Goal: Task Accomplishment & Management: Use online tool/utility

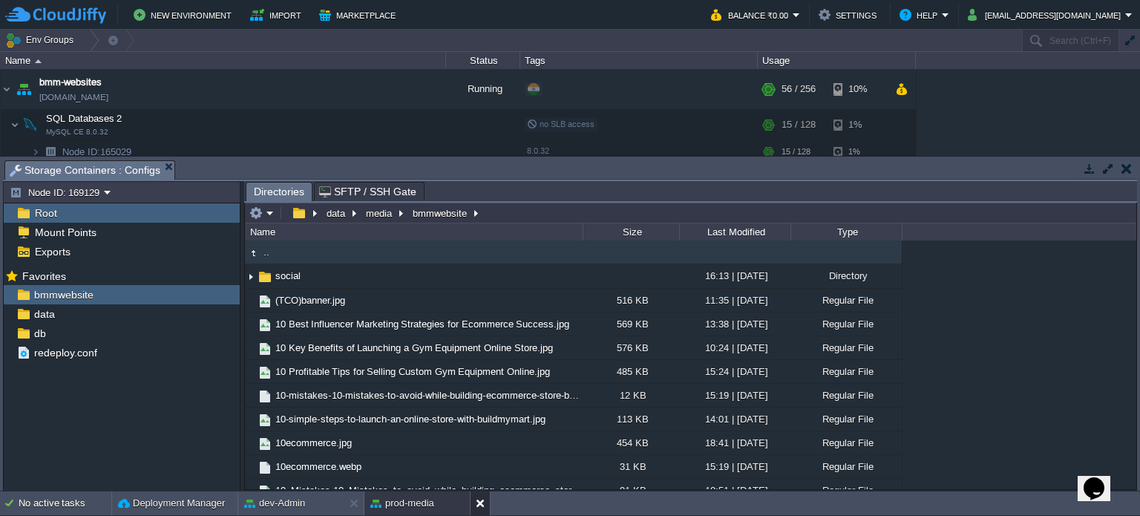
click at [481, 499] on button at bounding box center [483, 503] width 15 height 15
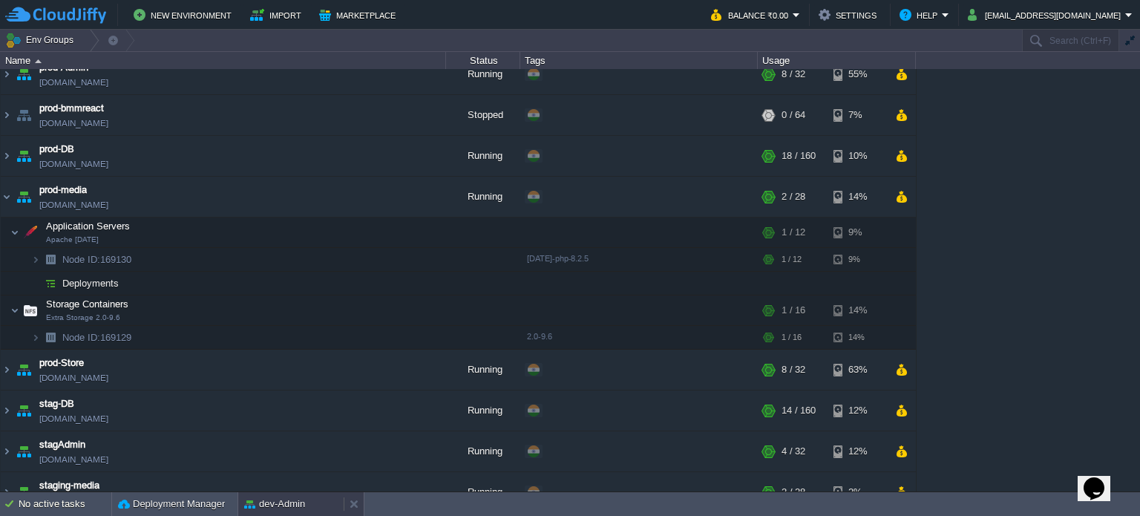
click at [298, 501] on button "dev-Admin" at bounding box center [274, 503] width 61 height 15
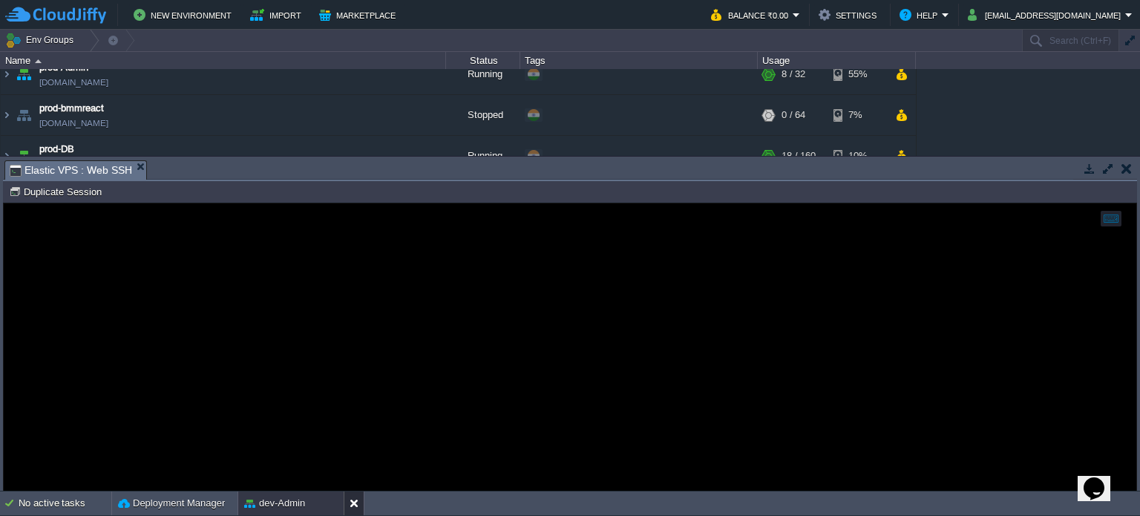
click at [350, 505] on button at bounding box center [356, 503] width 15 height 15
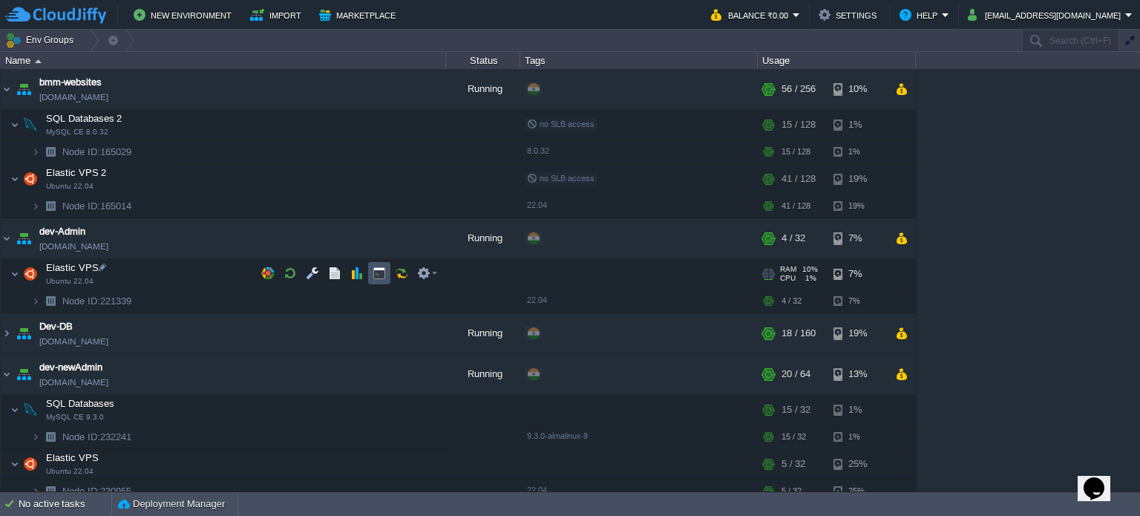
click at [378, 275] on button "button" at bounding box center [378, 272] width 13 height 13
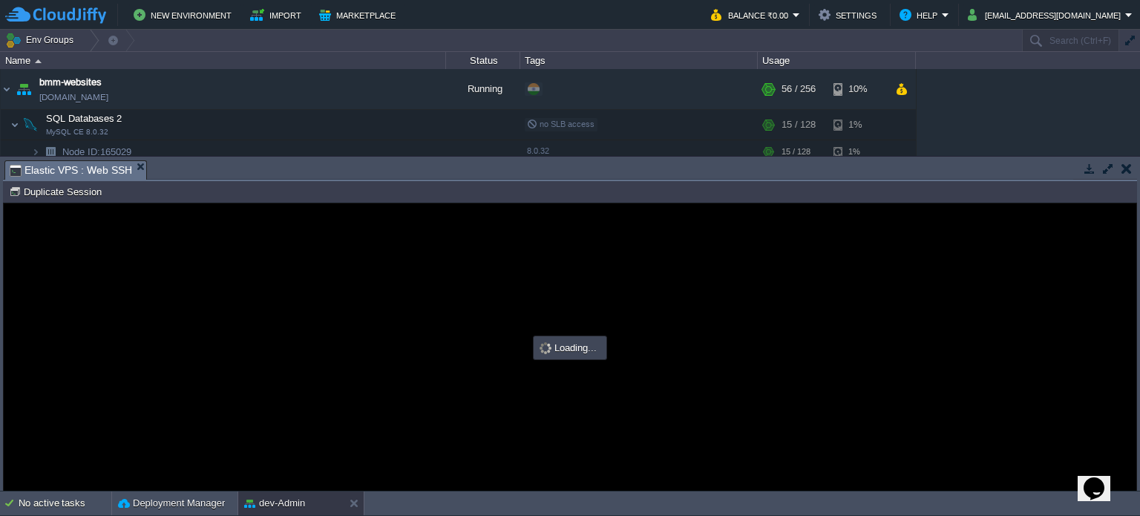
type input "#000000"
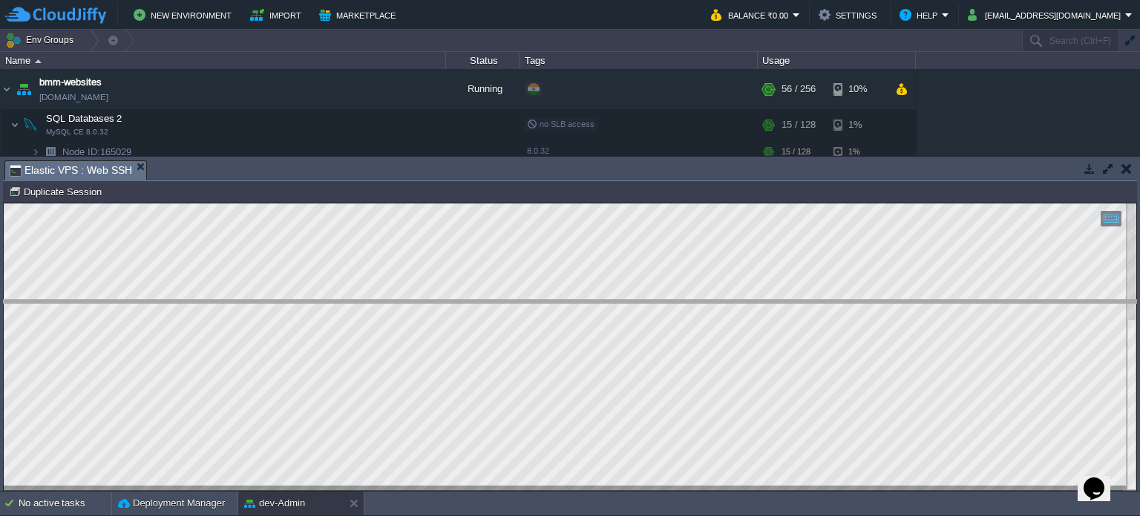
drag, startPoint x: 554, startPoint y: 176, endPoint x: 463, endPoint y: 242, distance: 112.6
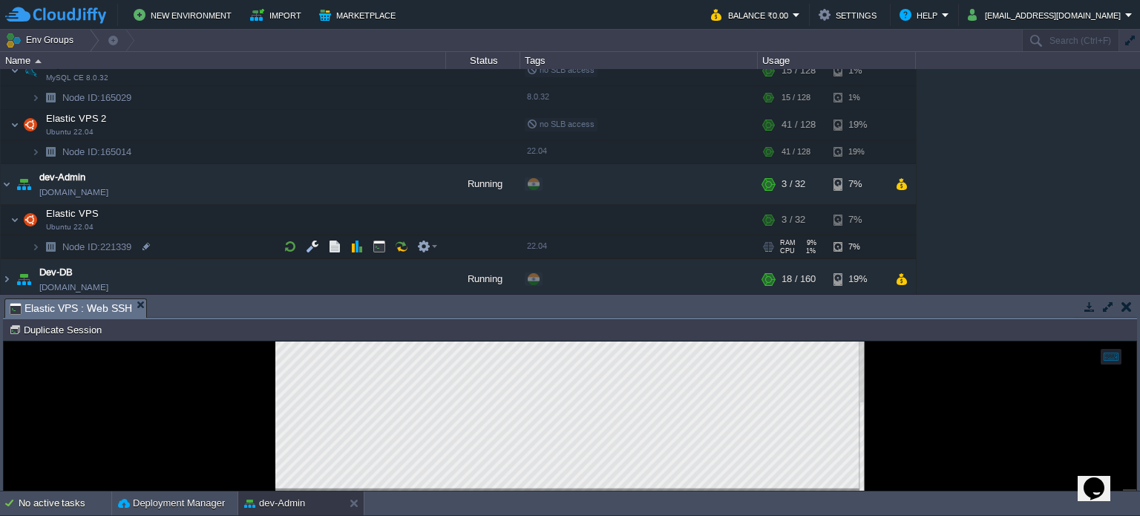
scroll to position [148, 0]
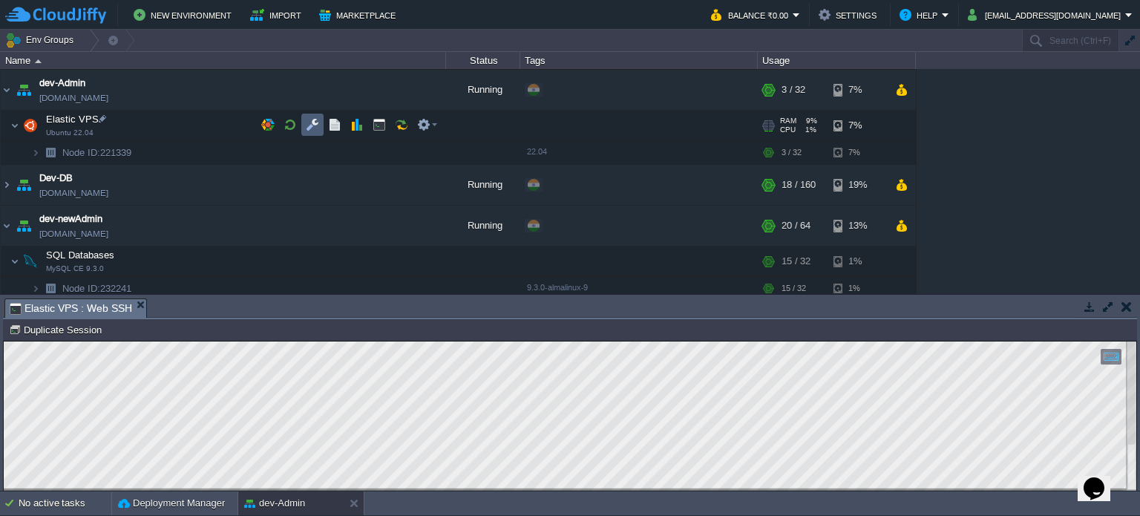
click at [312, 120] on button "button" at bounding box center [312, 124] width 13 height 13
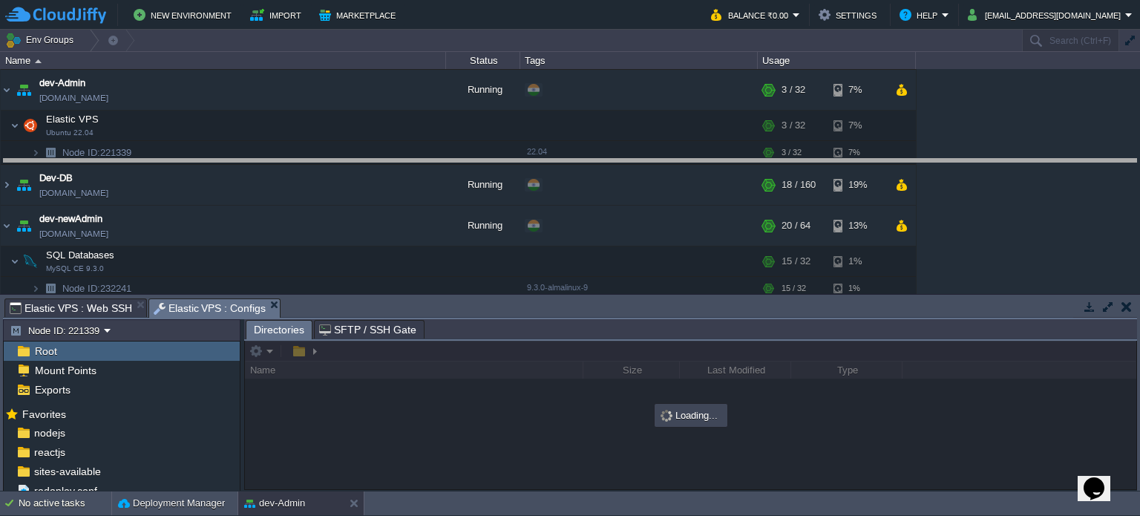
drag, startPoint x: 477, startPoint y: 307, endPoint x: 477, endPoint y: 160, distance: 147.7
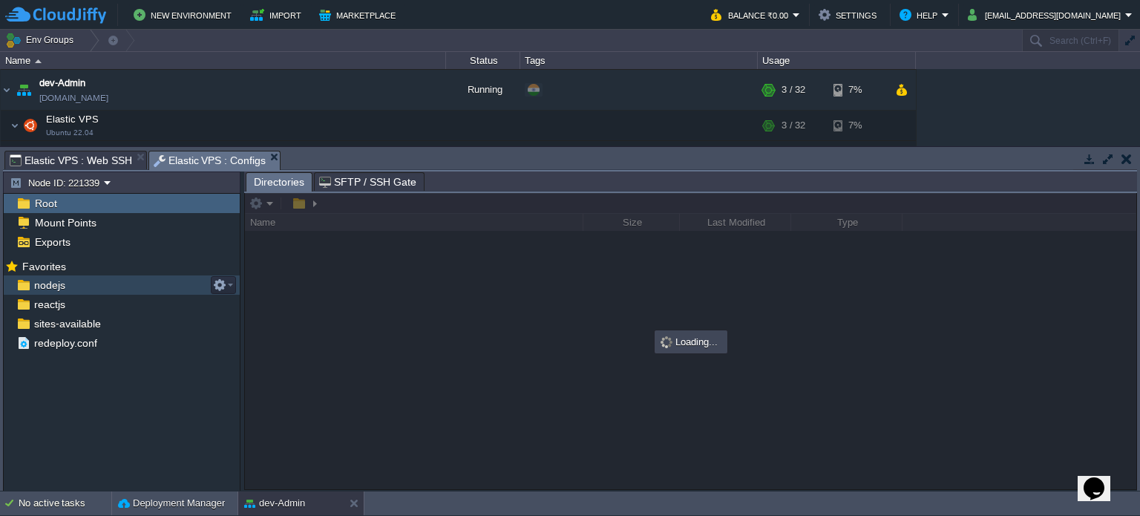
click at [58, 288] on span "nodejs" at bounding box center [49, 284] width 36 height 13
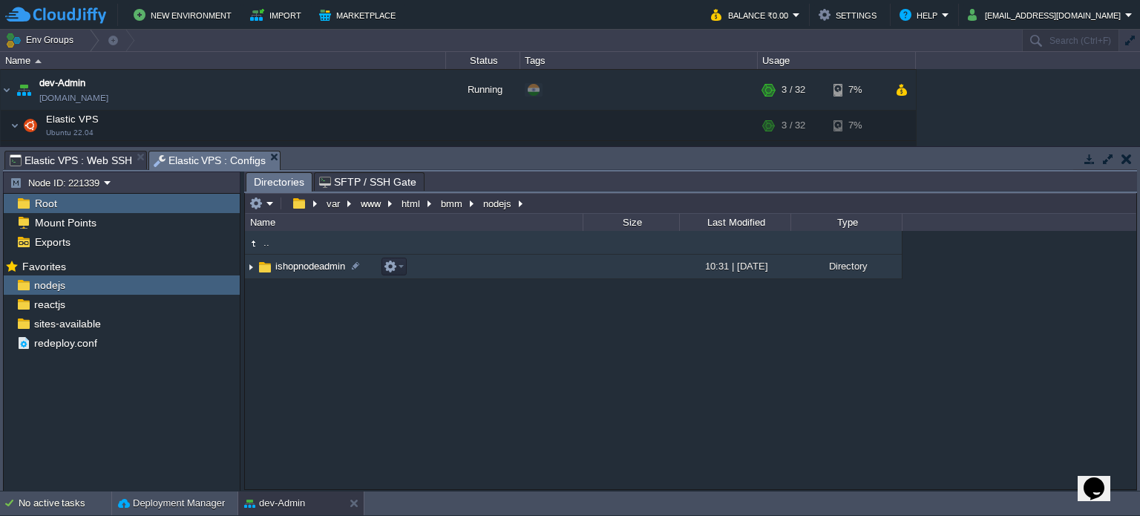
click at [306, 266] on span "ishopnodeadmin" at bounding box center [310, 266] width 74 height 13
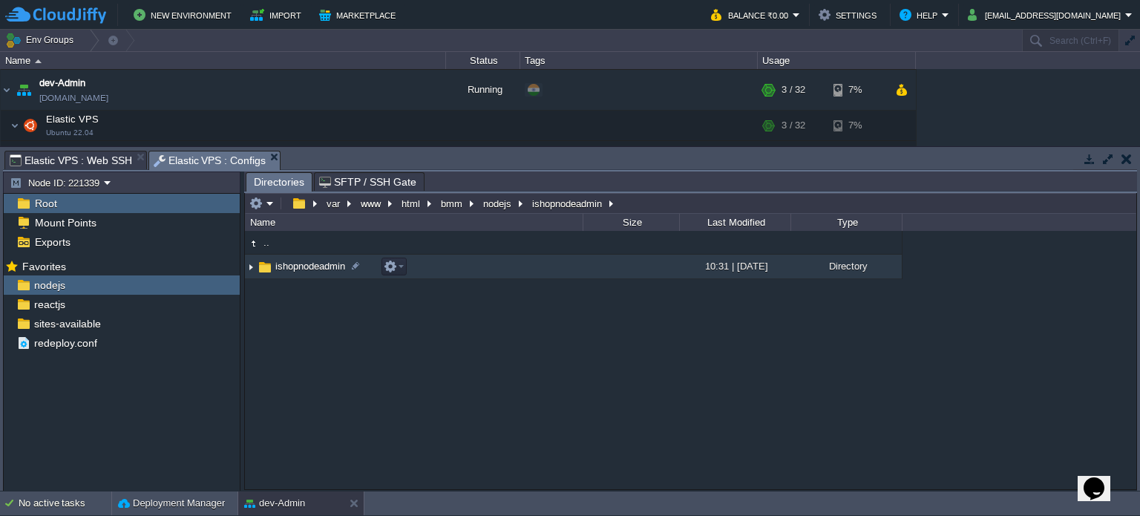
click at [309, 266] on span "ishopnodeadmin" at bounding box center [310, 266] width 74 height 13
drag, startPoint x: 390, startPoint y: 387, endPoint x: 356, endPoint y: 326, distance: 69.8
click at [390, 386] on div ".. ishopnodeadmin 10:31 | [DATE] Directory" at bounding box center [690, 360] width 891 height 258
click at [313, 264] on span "ishopnodeadmin" at bounding box center [310, 266] width 74 height 13
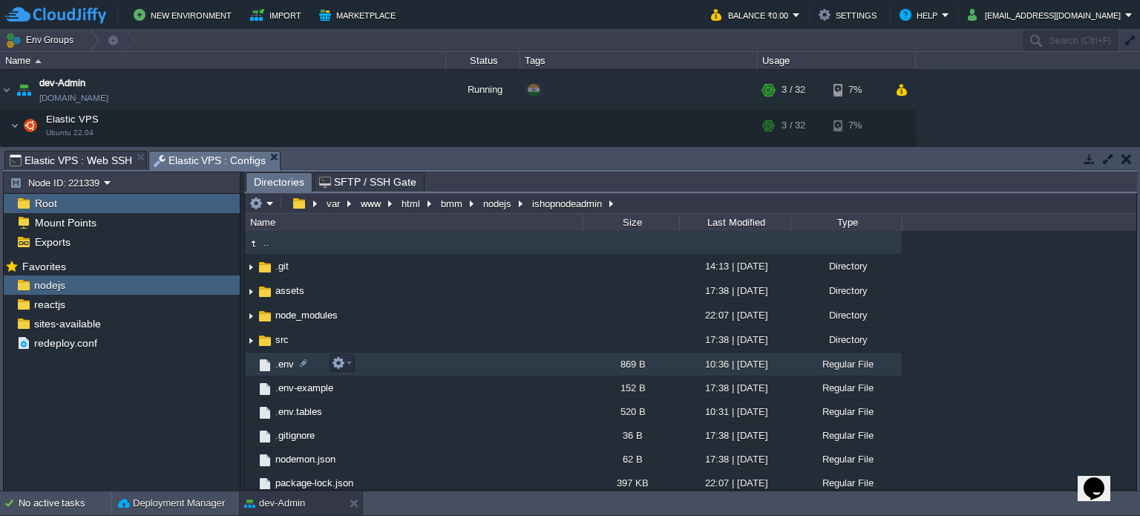
click at [288, 361] on span ".env" at bounding box center [284, 364] width 23 height 13
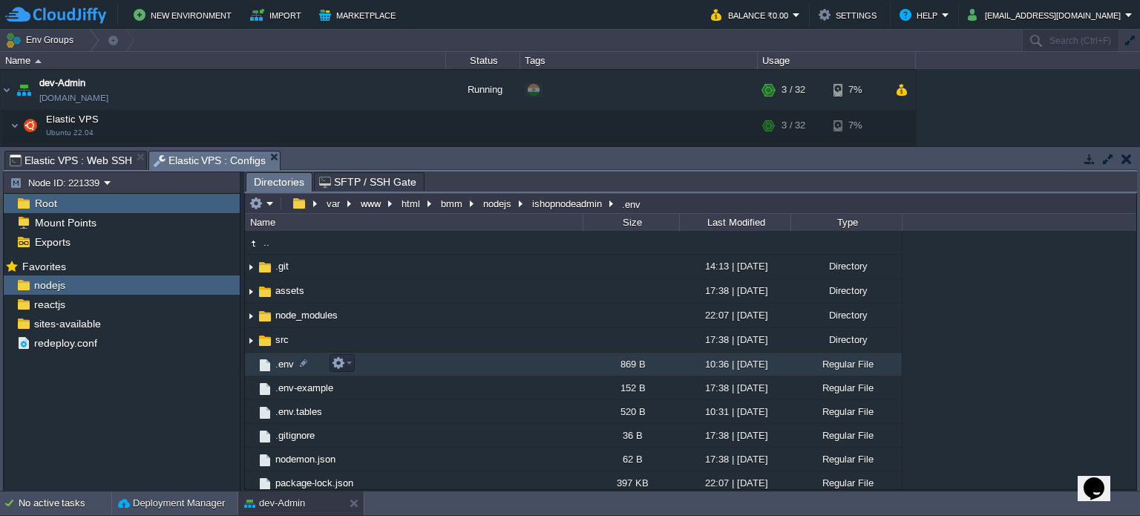
click at [288, 361] on span ".env" at bounding box center [284, 364] width 23 height 13
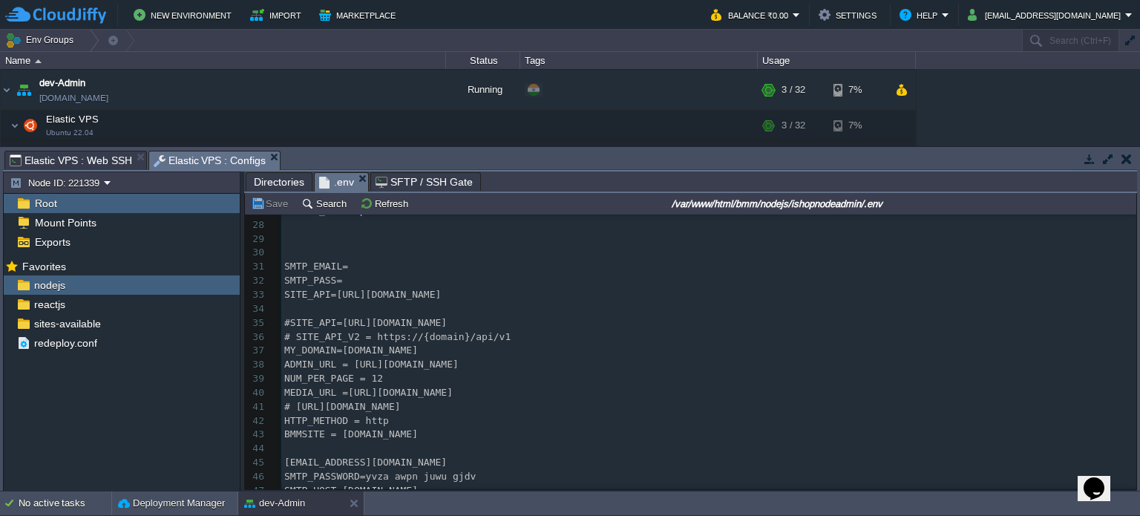
scroll to position [430, 0]
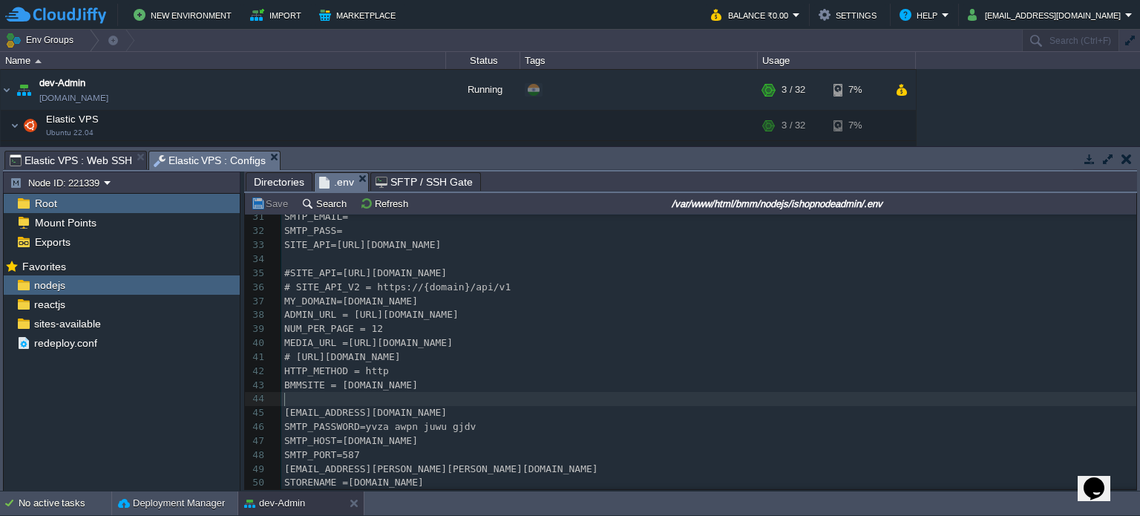
click at [306, 397] on pre "​" at bounding box center [708, 399] width 855 height 14
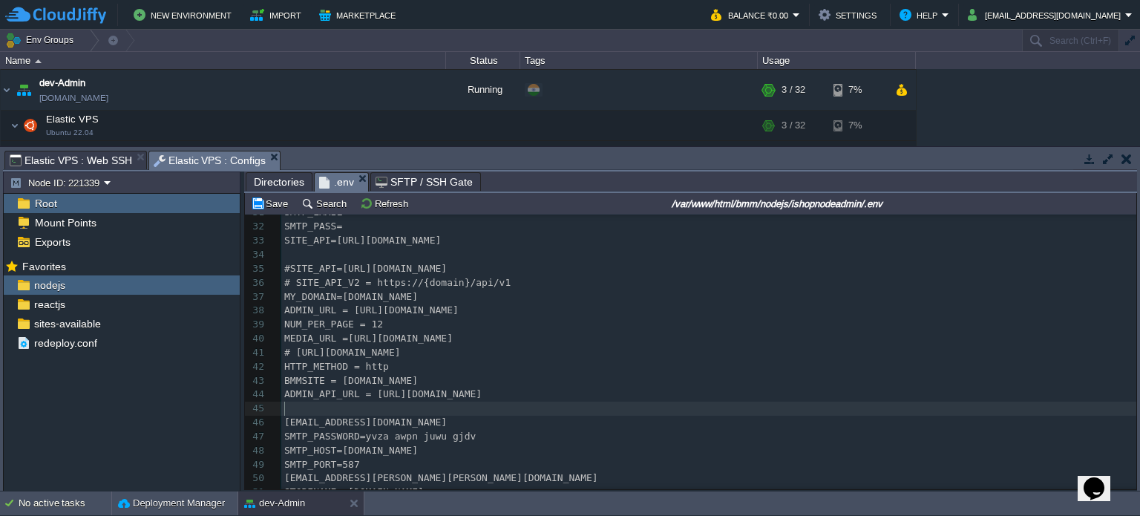
click at [571, 395] on div "xxxxxxxxxx # DB Configurations 21 DB_CORE=bmm_core 22 ​ 23 # local runtime conf…" at bounding box center [708, 282] width 855 height 433
click at [263, 209] on button "Save" at bounding box center [272, 203] width 42 height 13
click at [91, 158] on span "Elastic VPS : Web SSH" at bounding box center [71, 160] width 122 height 18
